Goal: Task Accomplishment & Management: Manage account settings

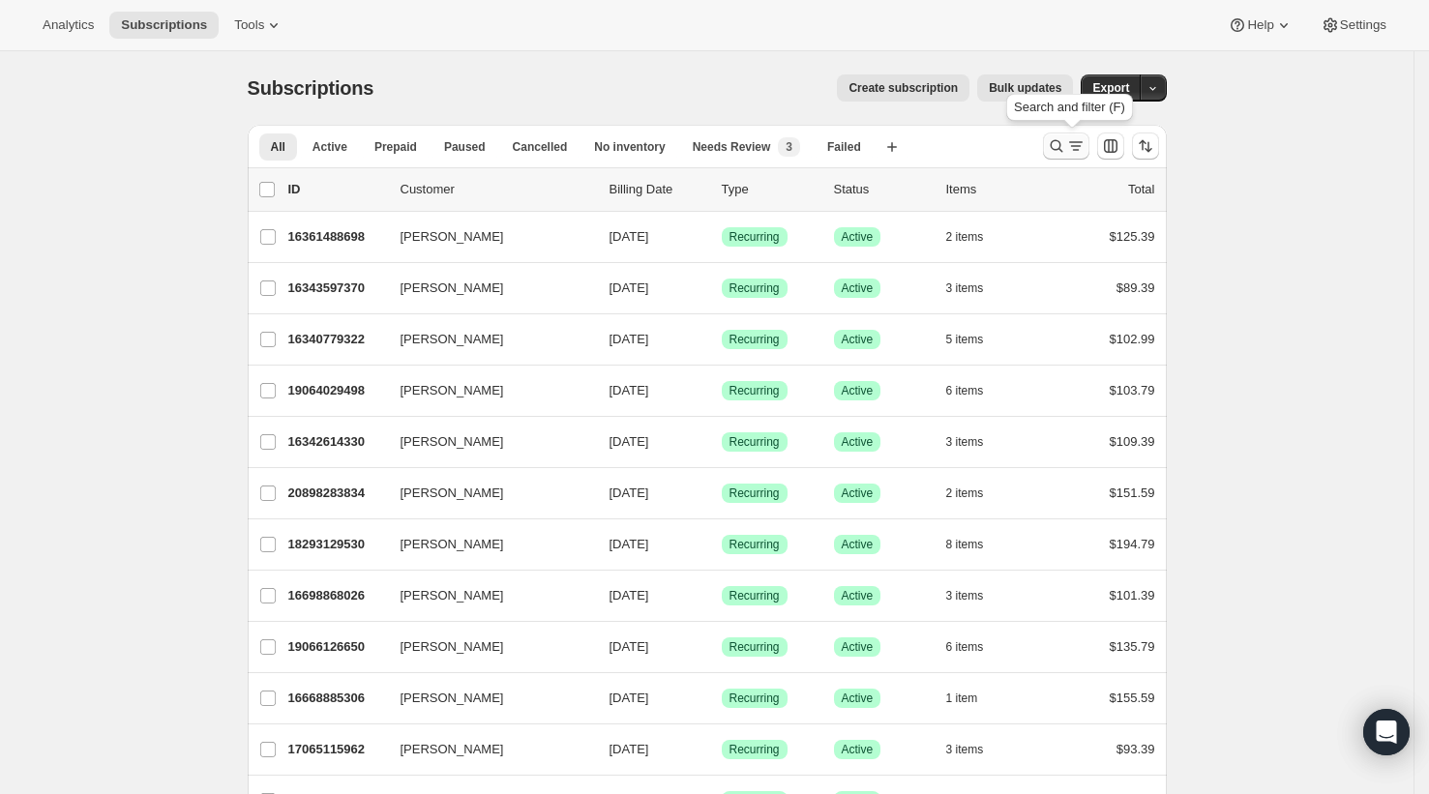
click at [1063, 154] on icon "Search and filter results" at bounding box center [1056, 145] width 19 height 19
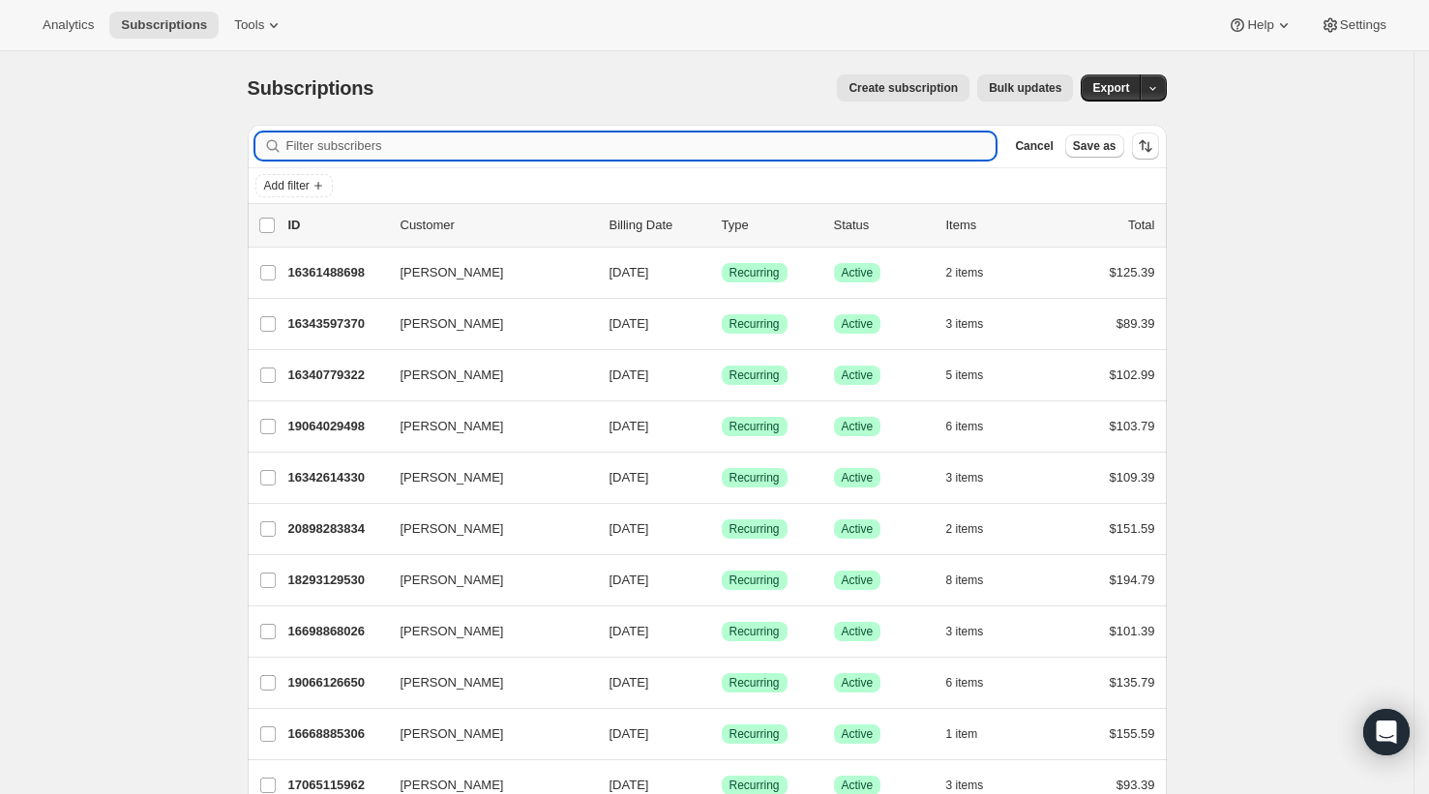
click at [876, 154] on input "Filter subscribers" at bounding box center [641, 146] width 710 height 27
type input "[EMAIL_ADDRESS][DOMAIN_NAME]"
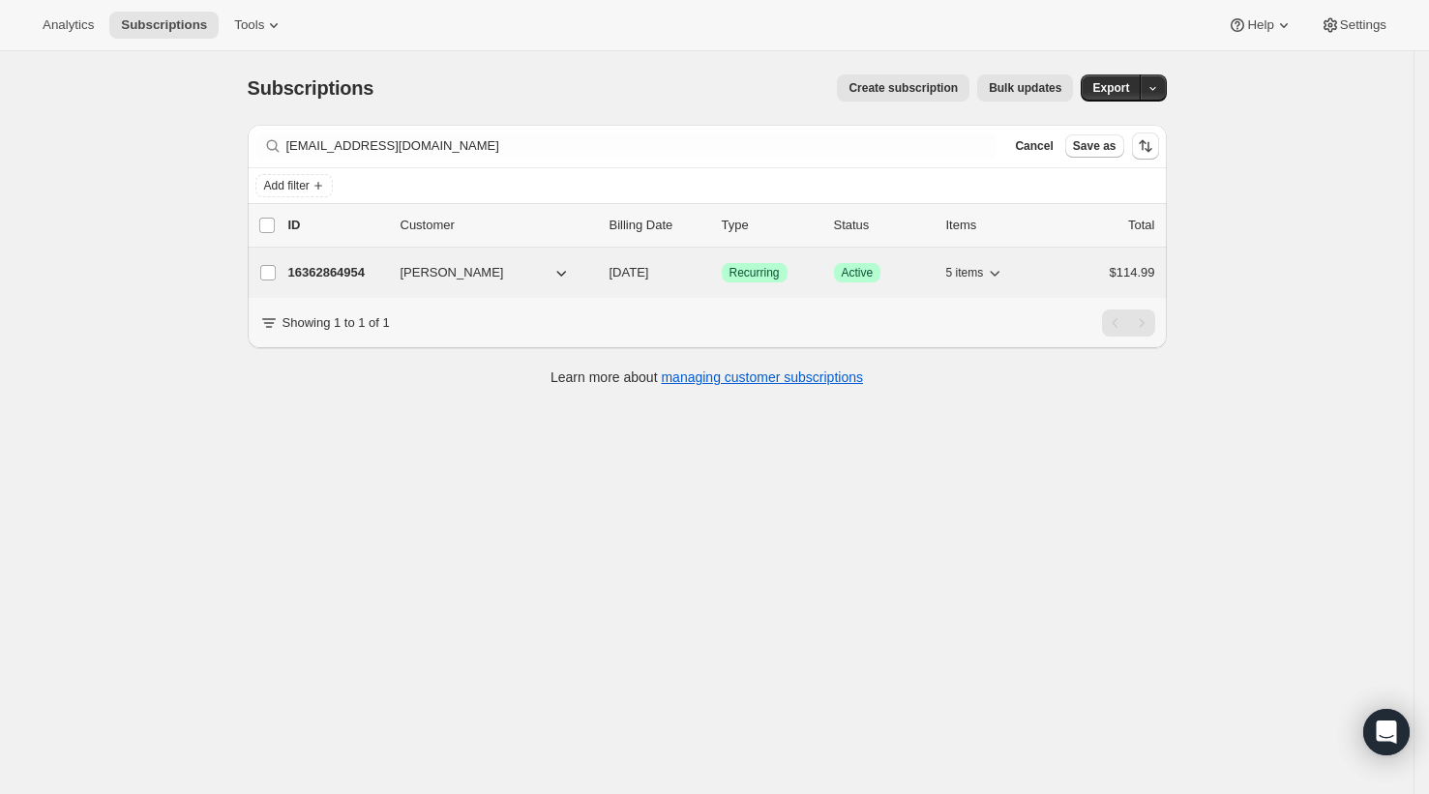
click at [341, 265] on p "16362864954" at bounding box center [336, 272] width 97 height 19
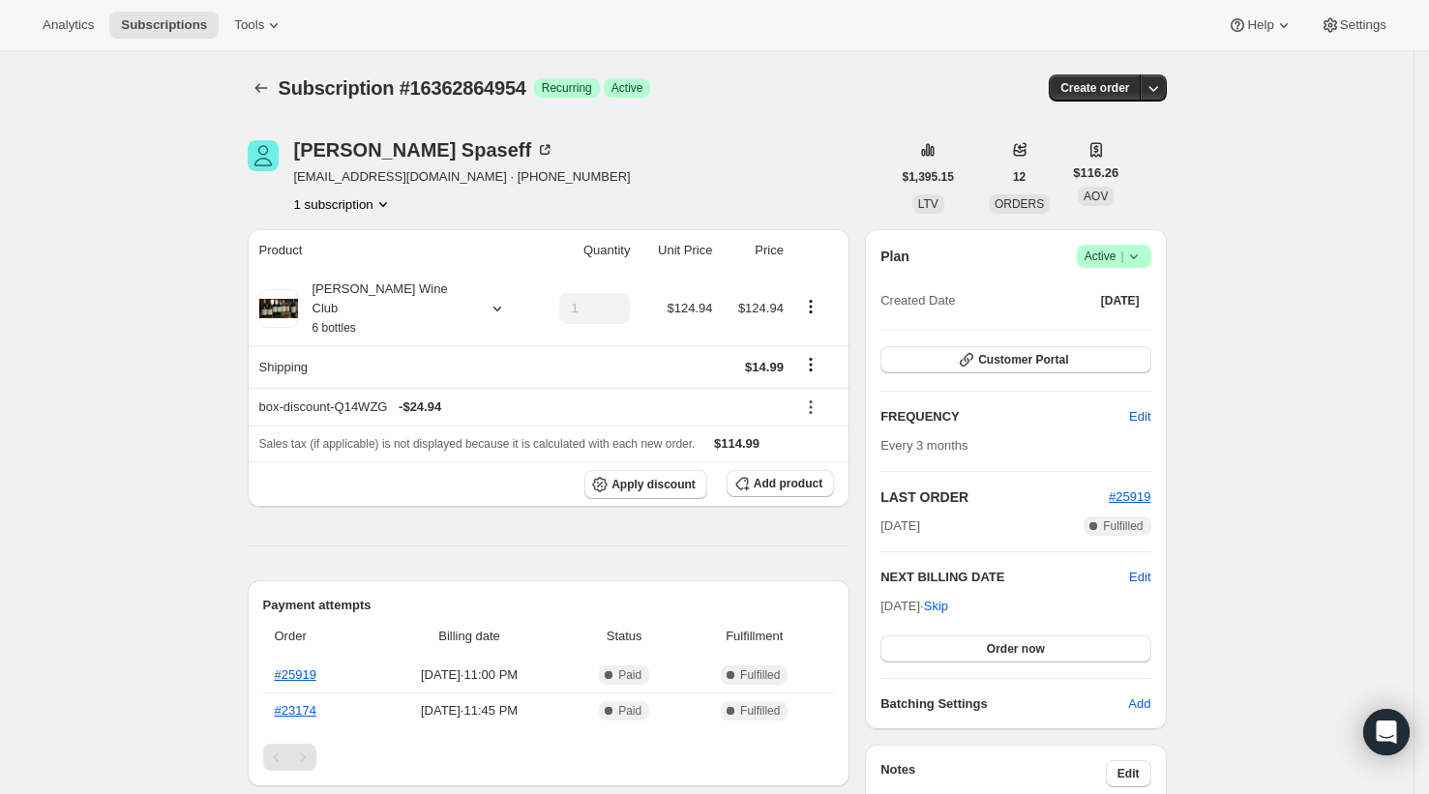
click at [713, 152] on div "Robin Spaseff roluspas@comcast.net · +17174954220 1 subscription" at bounding box center [569, 177] width 643 height 74
click at [385, 345] on th "Shipping" at bounding box center [391, 366] width 286 height 43
click at [390, 307] on div "Josh Cellars Wine Club 6 bottles" at bounding box center [385, 309] width 174 height 58
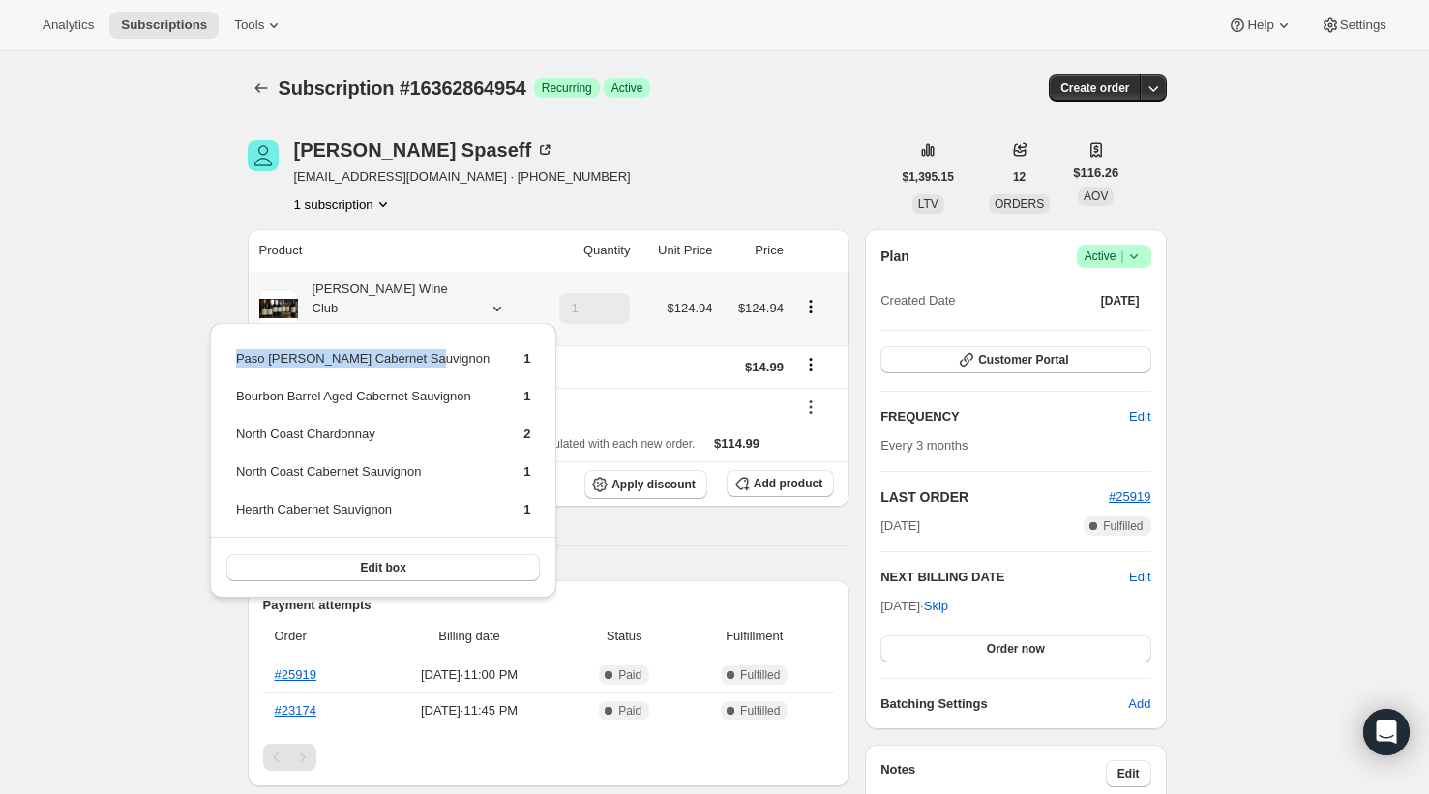
drag, startPoint x: 229, startPoint y: 354, endPoint x: 452, endPoint y: 362, distance: 222.6
click at [452, 362] on div "Paso Robles Cabernet Sauvignon 1 Bourbon Barrel Aged Cabernet Sauvignon 1 North…" at bounding box center [383, 460] width 347 height 275
copy tbody "Paso Robles Cabernet Sauvignon"
click at [280, 401] on td "Bourbon Barrel Aged Cabernet Sauvignon" at bounding box center [362, 404] width 255 height 36
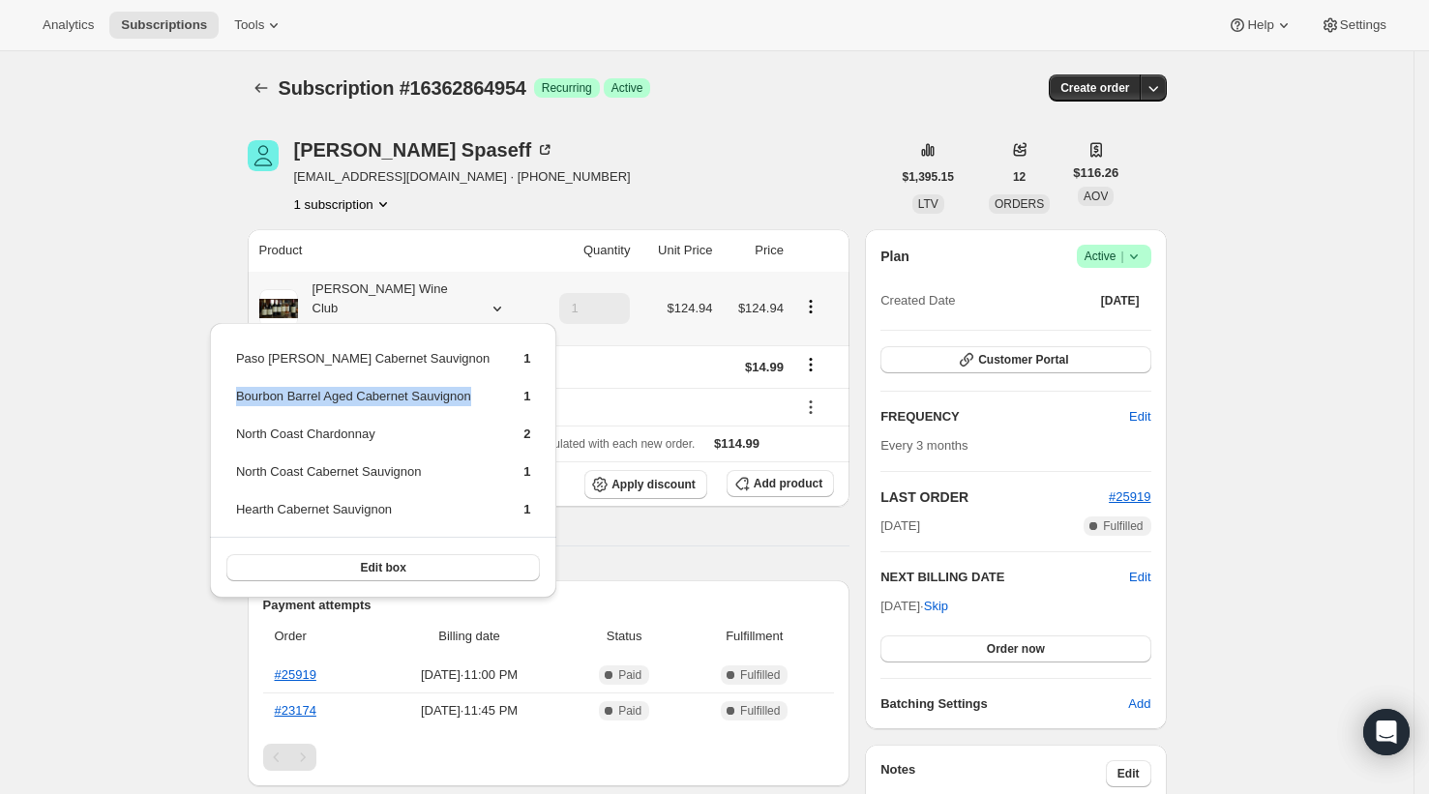
click at [280, 401] on td "Bourbon Barrel Aged Cabernet Sauvignon" at bounding box center [362, 404] width 255 height 36
copy td "Bourbon Barrel Aged Cabernet Sauvignon"
click at [343, 431] on td "North Coast Chardonnay" at bounding box center [362, 442] width 255 height 36
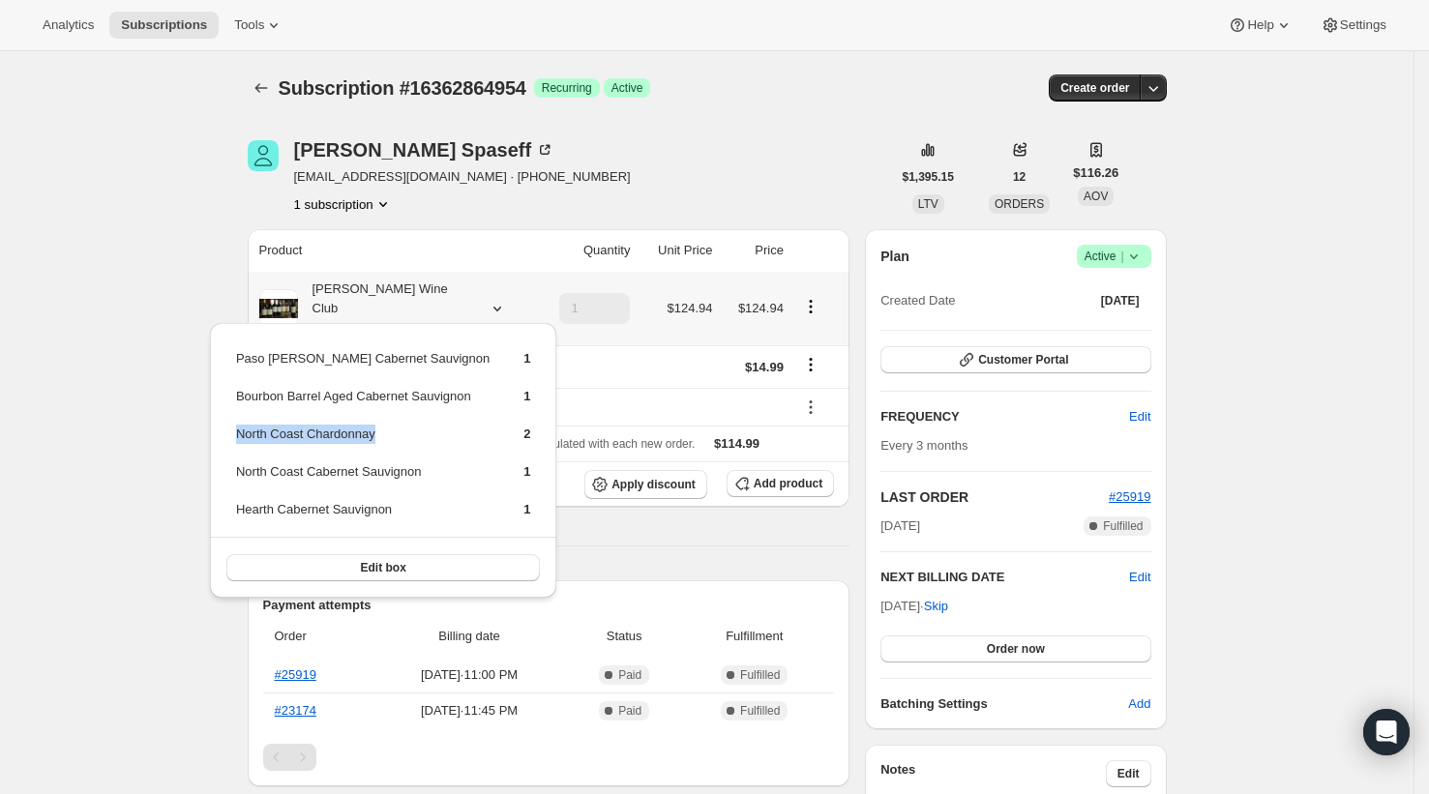
copy td "North Coast Chardonnay"
click at [343, 468] on td "North Coast Cabernet Sauvignon" at bounding box center [362, 479] width 255 height 36
copy td "North Coast Cabernet Sauvignon"
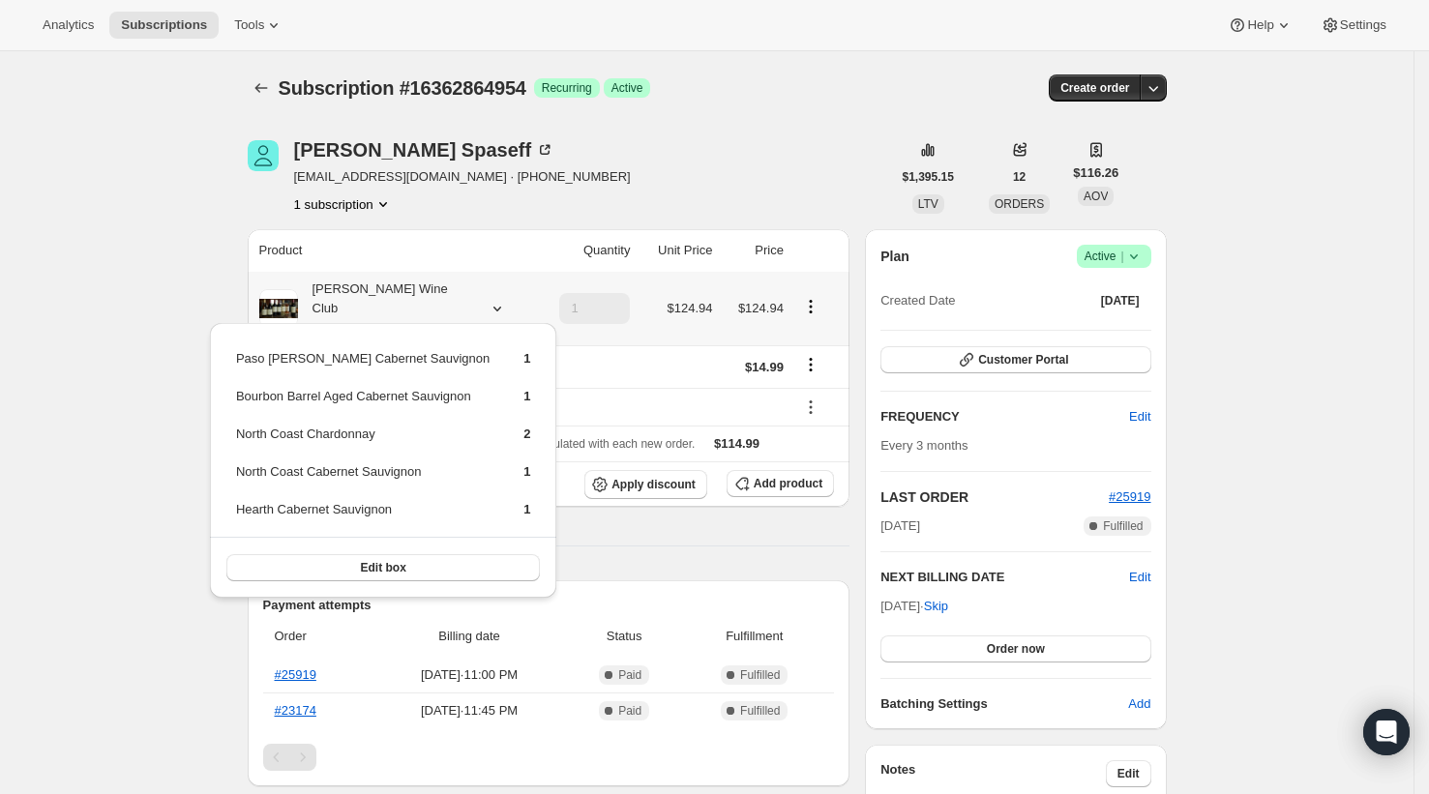
click at [310, 502] on td "Hearth Cabernet Sauvignon" at bounding box center [362, 517] width 255 height 36
copy td "Hearth Cabernet Sauvignon"
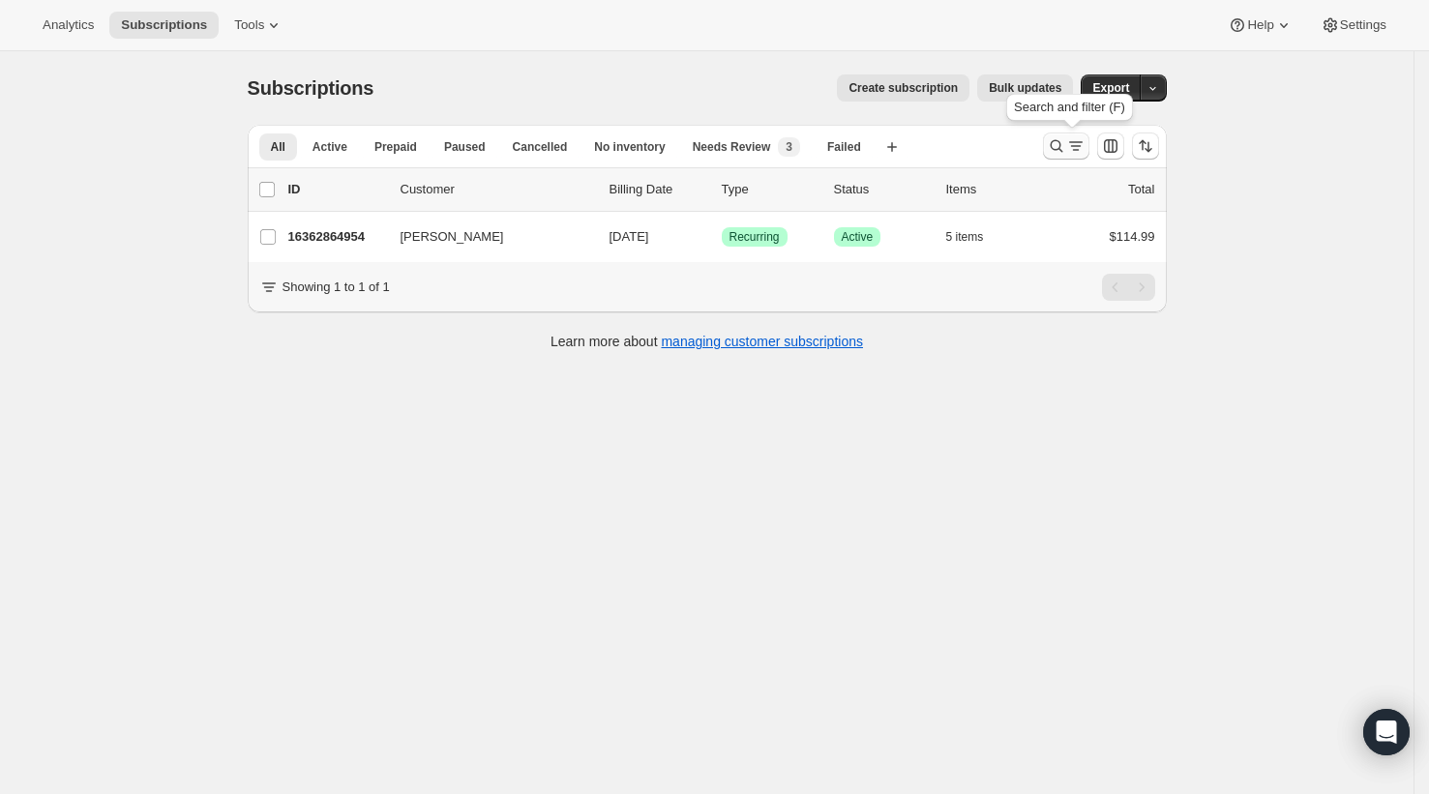
click at [1062, 142] on icon "Search and filter results" at bounding box center [1056, 146] width 13 height 13
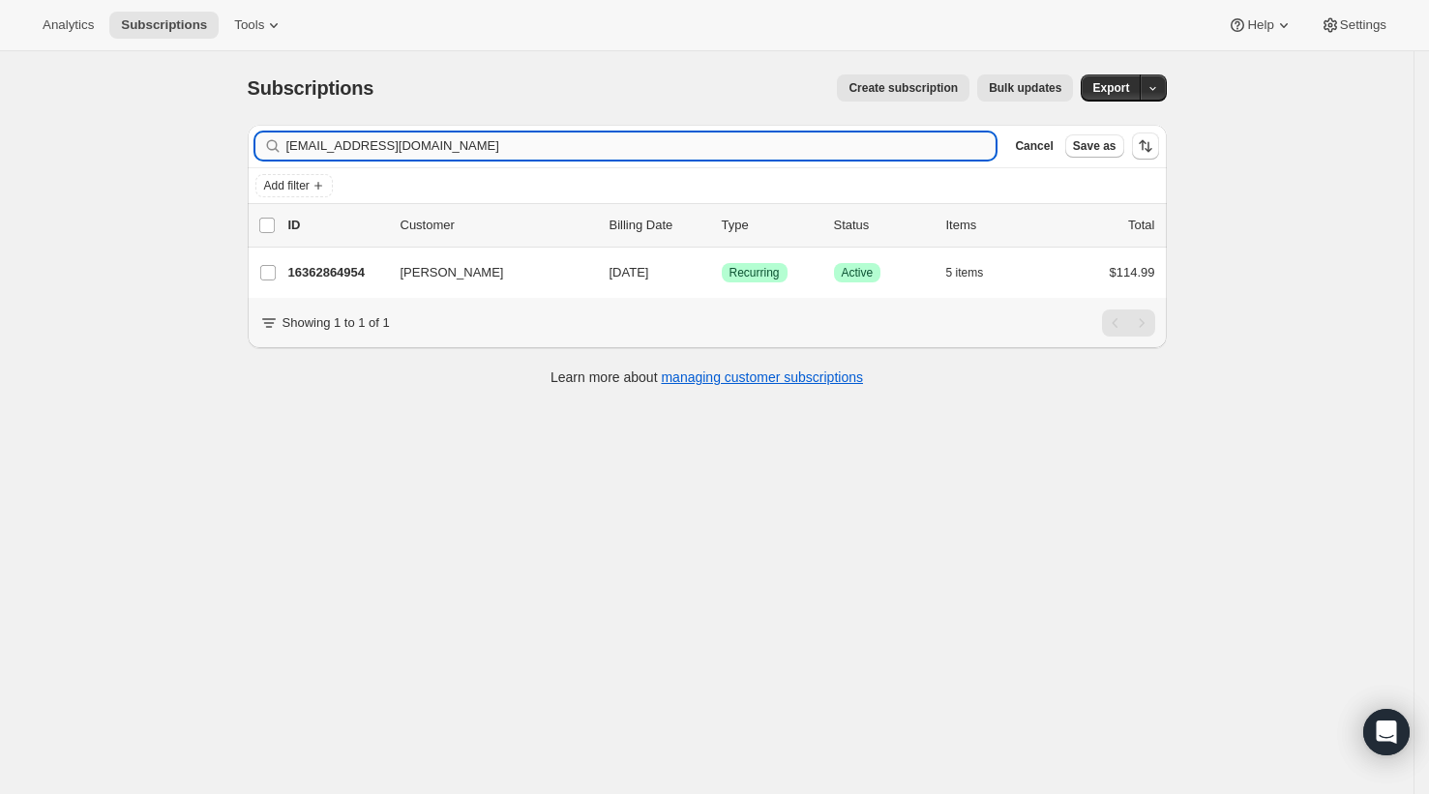
click at [808, 142] on input "[EMAIL_ADDRESS][DOMAIN_NAME]" at bounding box center [641, 146] width 710 height 27
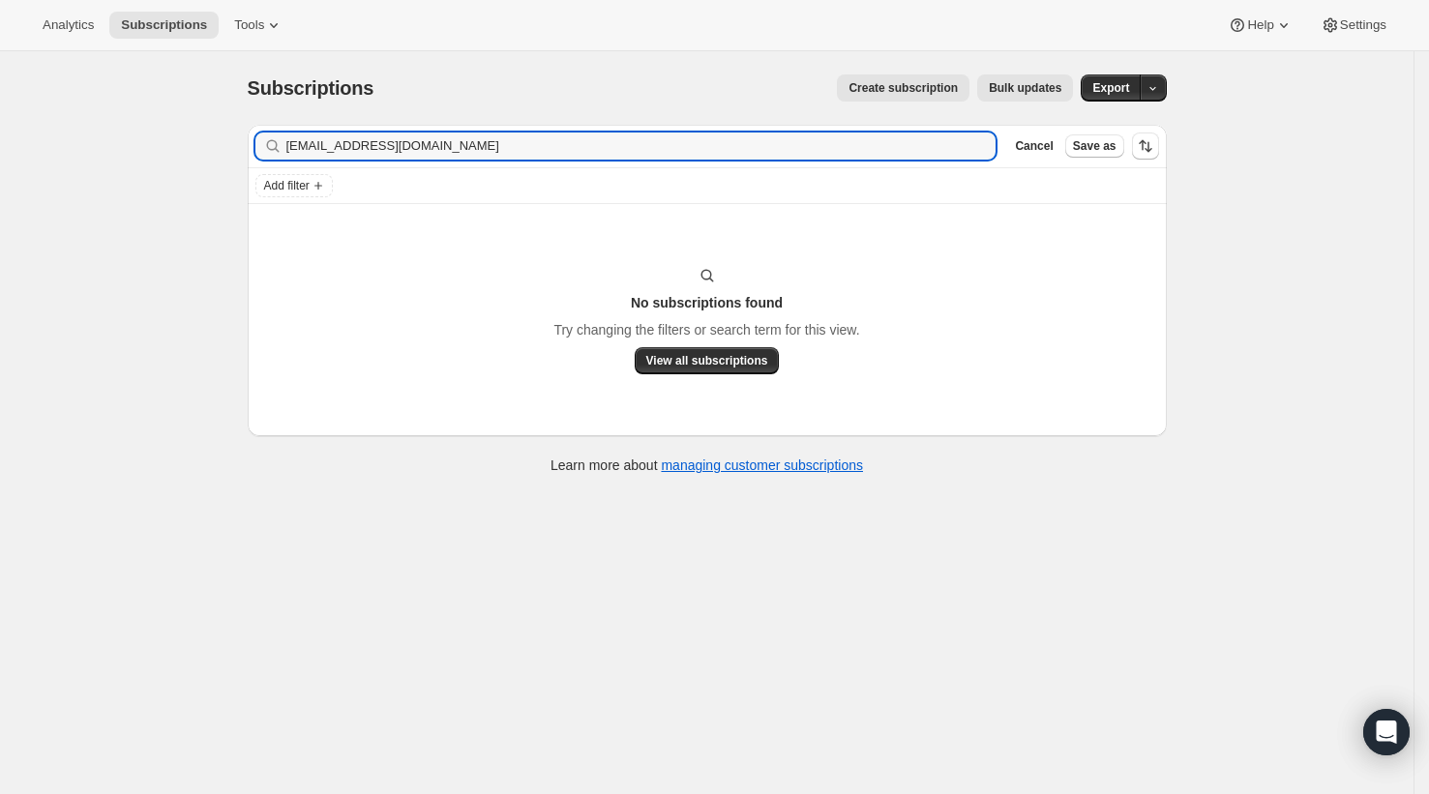
type input "[EMAIL_ADDRESS][DOMAIN_NAME]"
